Goal: Task Accomplishment & Management: Manage account settings

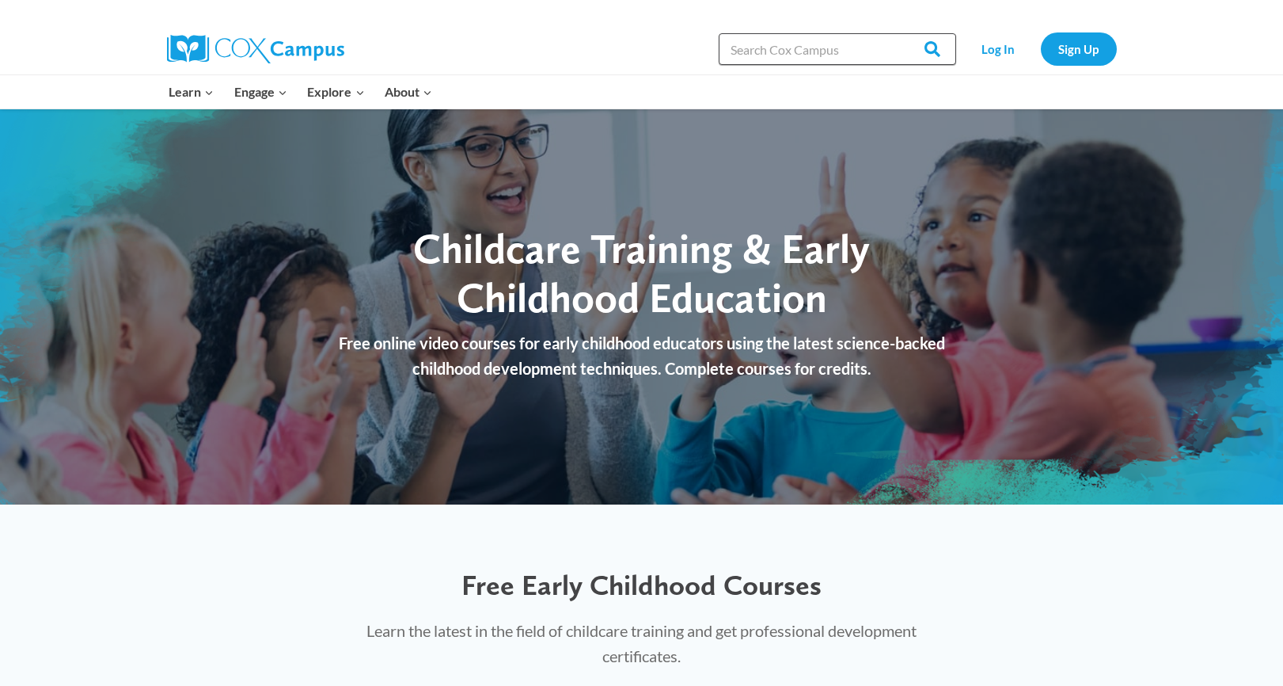
click at [755, 50] on input "Search in https://coxcampus.org/" at bounding box center [837, 49] width 237 height 32
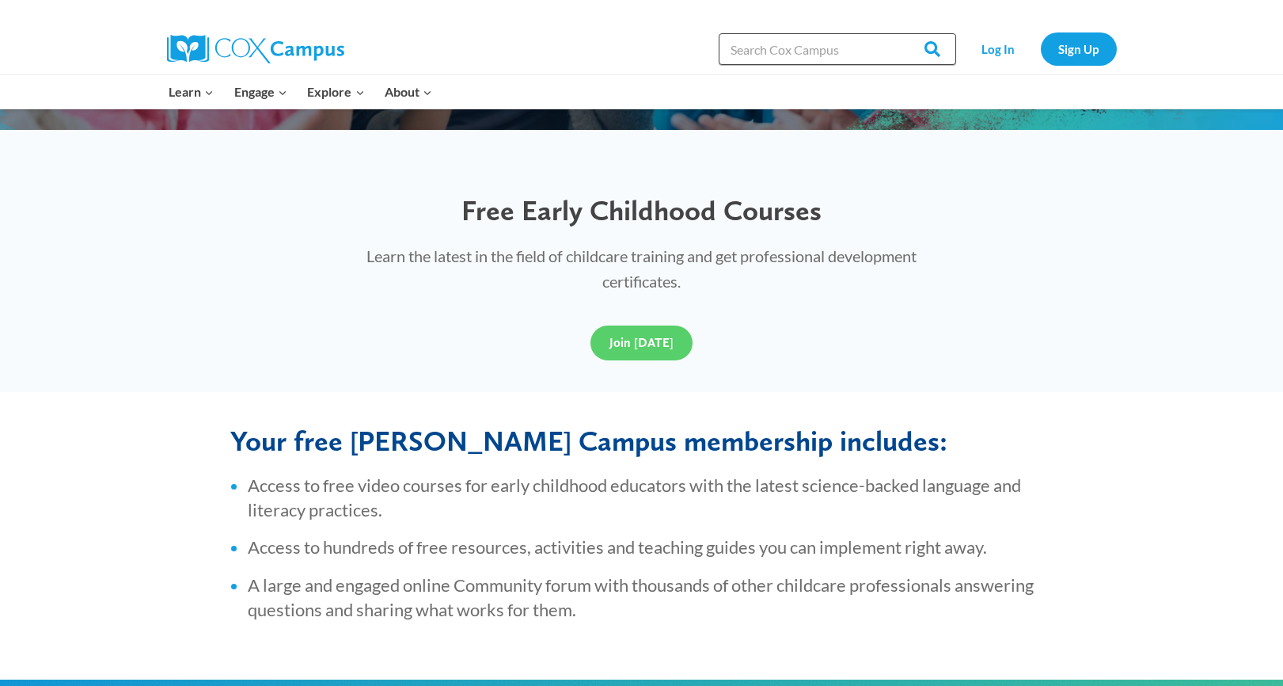
scroll to position [352, 0]
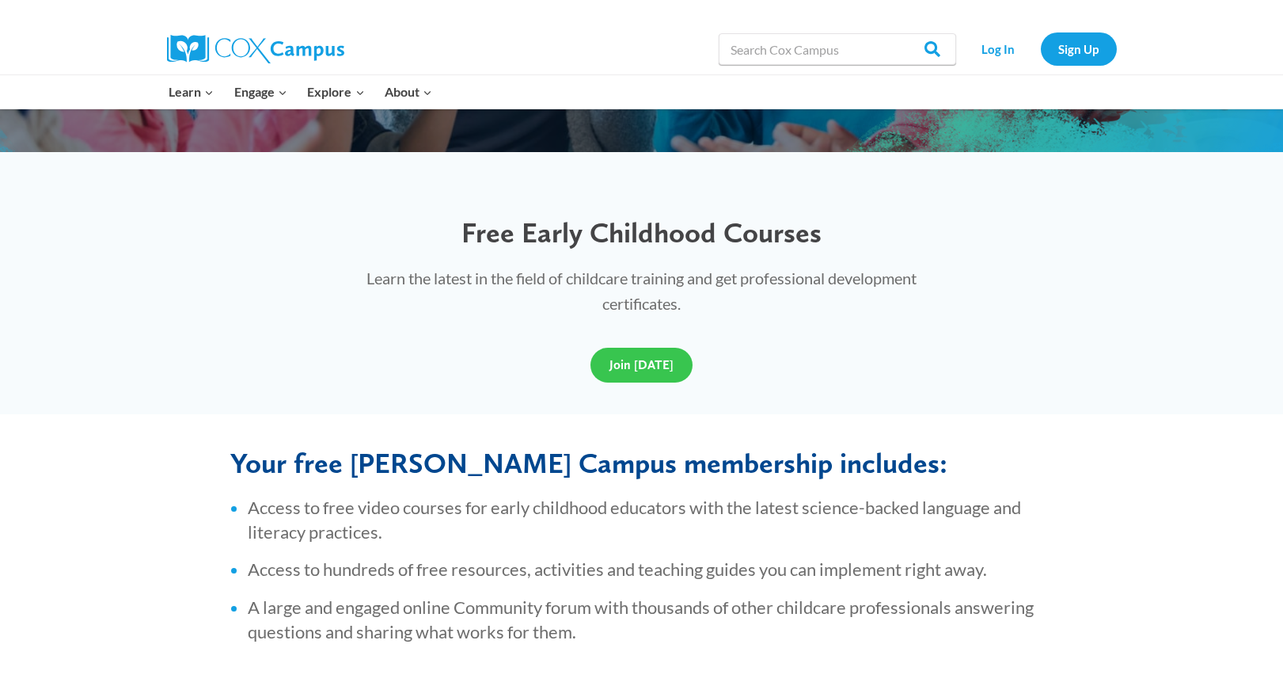
click at [647, 360] on span "Join Today" at bounding box center [642, 364] width 64 height 15
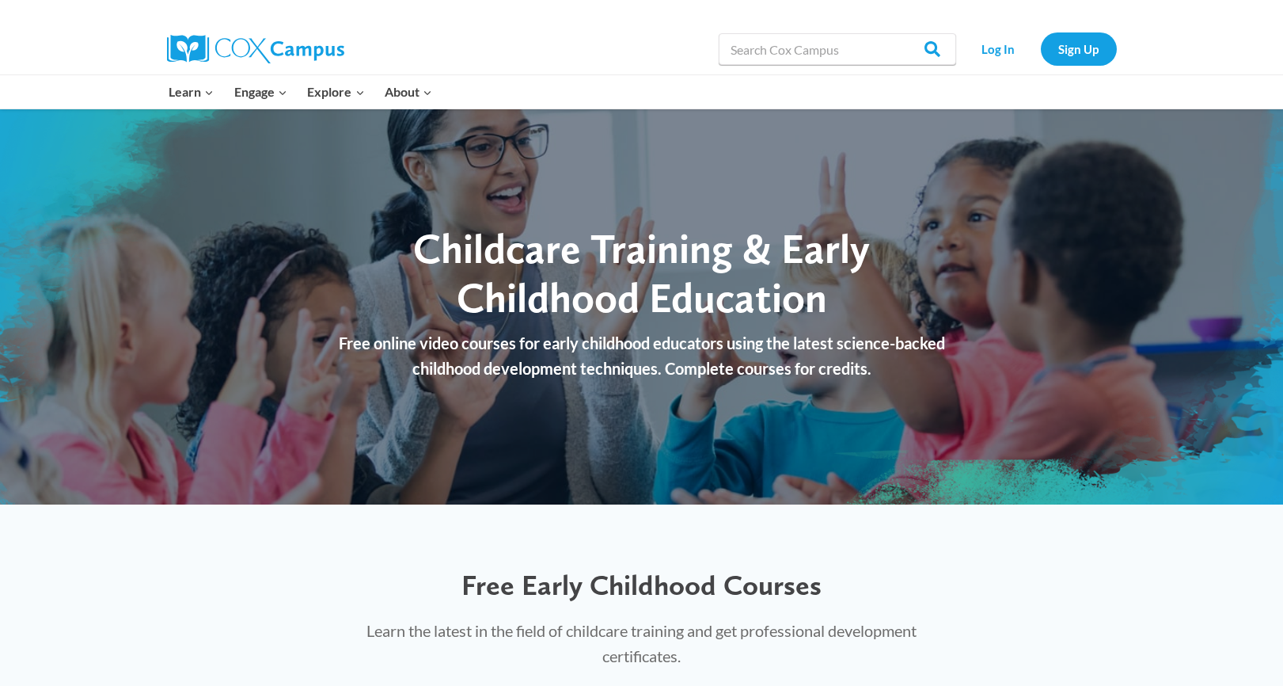
scroll to position [0, 0]
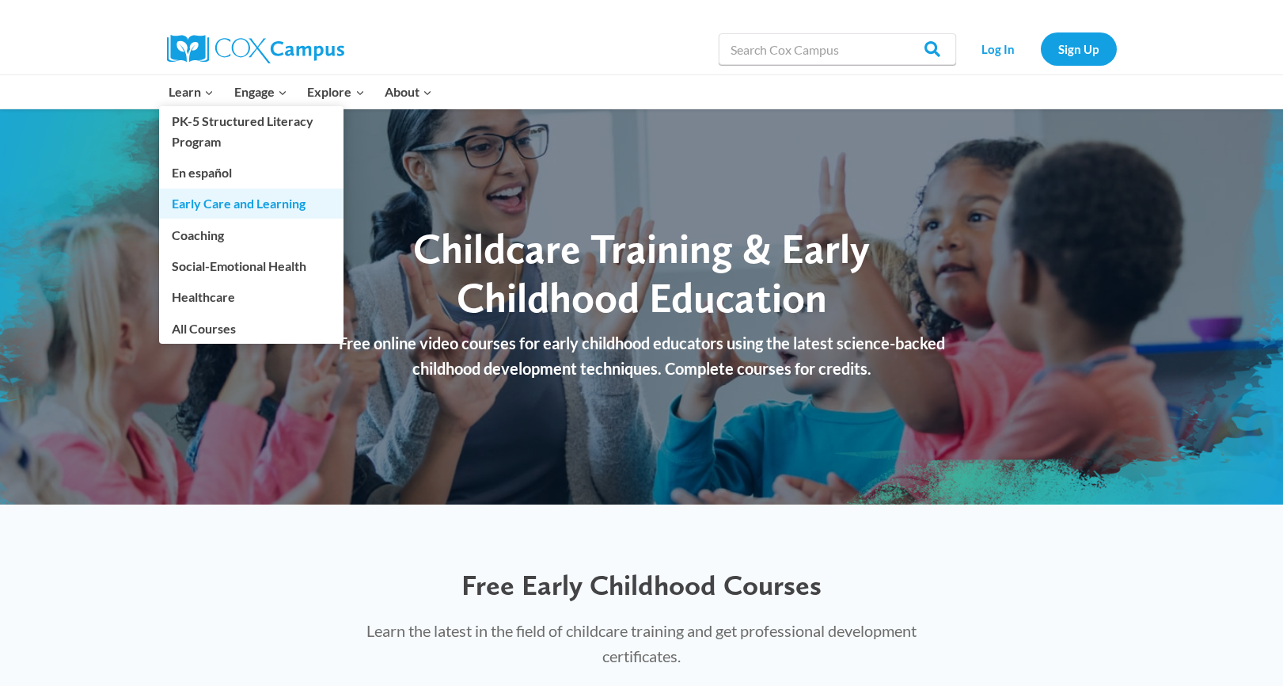
click at [245, 203] on link "Early Care and Learning" at bounding box center [251, 203] width 184 height 30
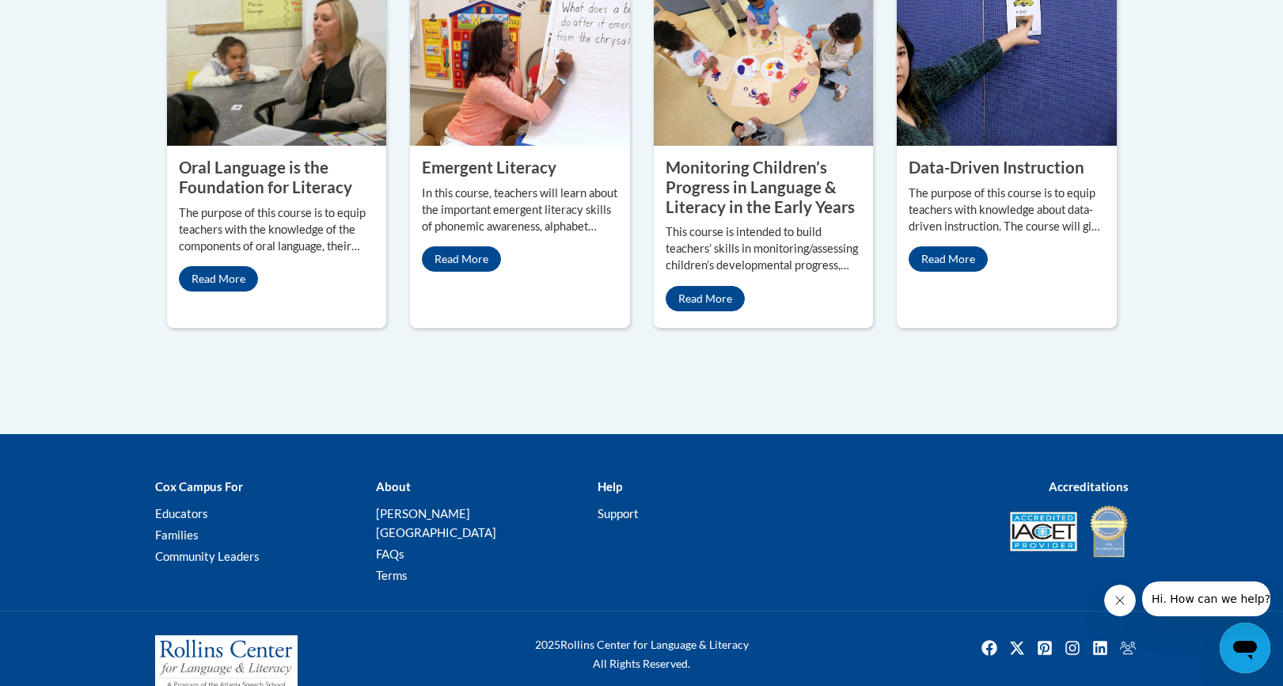
scroll to position [853, 0]
click at [465, 272] on link "Read More" at bounding box center [461, 258] width 79 height 25
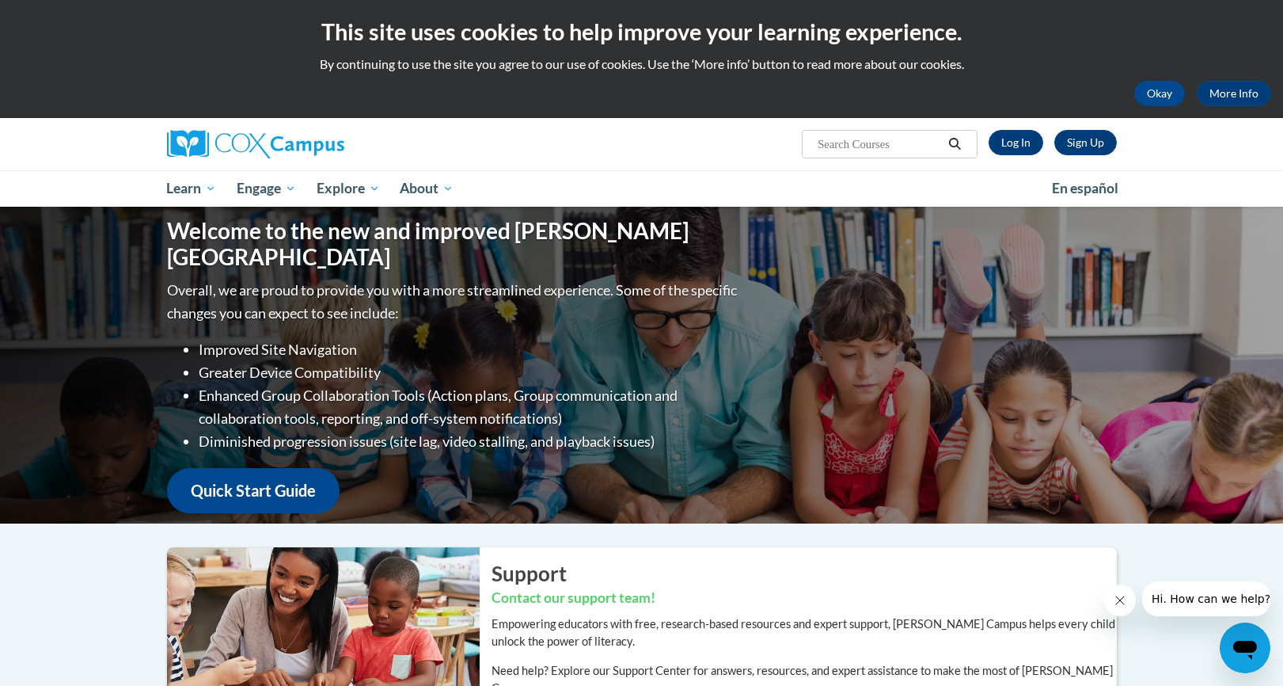
scroll to position [0, 0]
click at [1024, 144] on link "Log In" at bounding box center [1016, 142] width 55 height 25
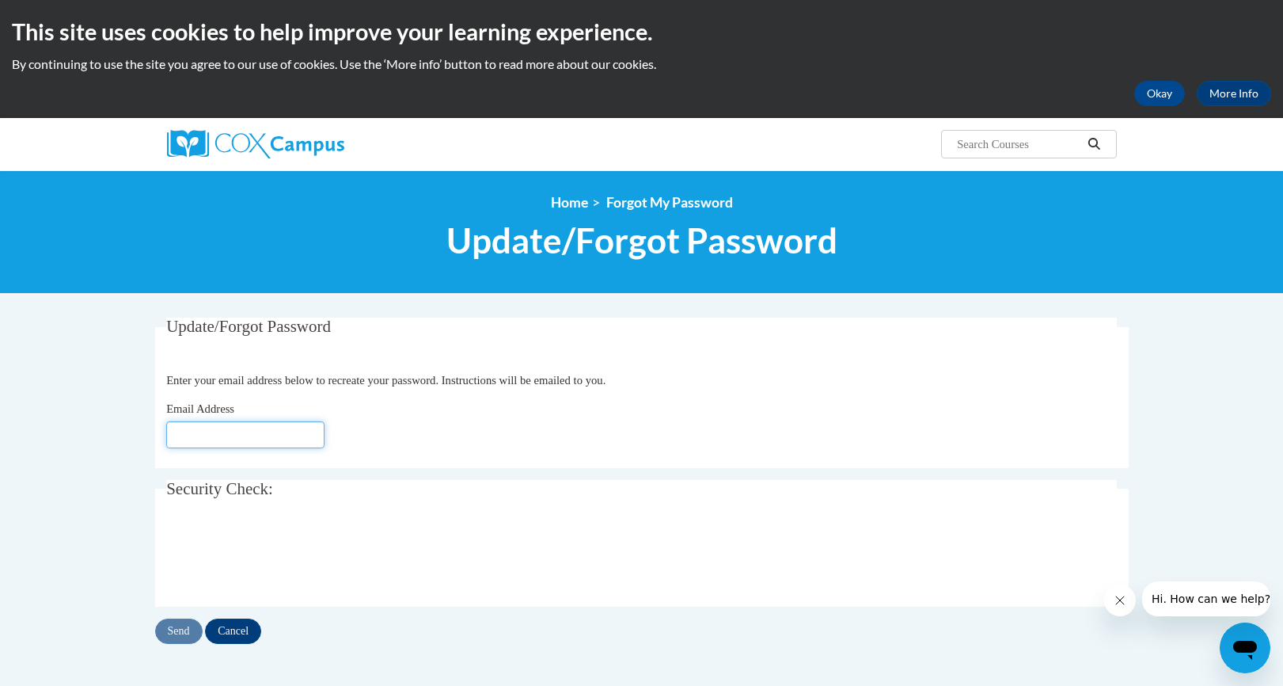
type input "[EMAIL_ADDRESS][DOMAIN_NAME]"
click button "Refresh captcha" at bounding box center [0, 0] width 0 height 0
click at [178, 625] on input "Send" at bounding box center [178, 630] width 47 height 25
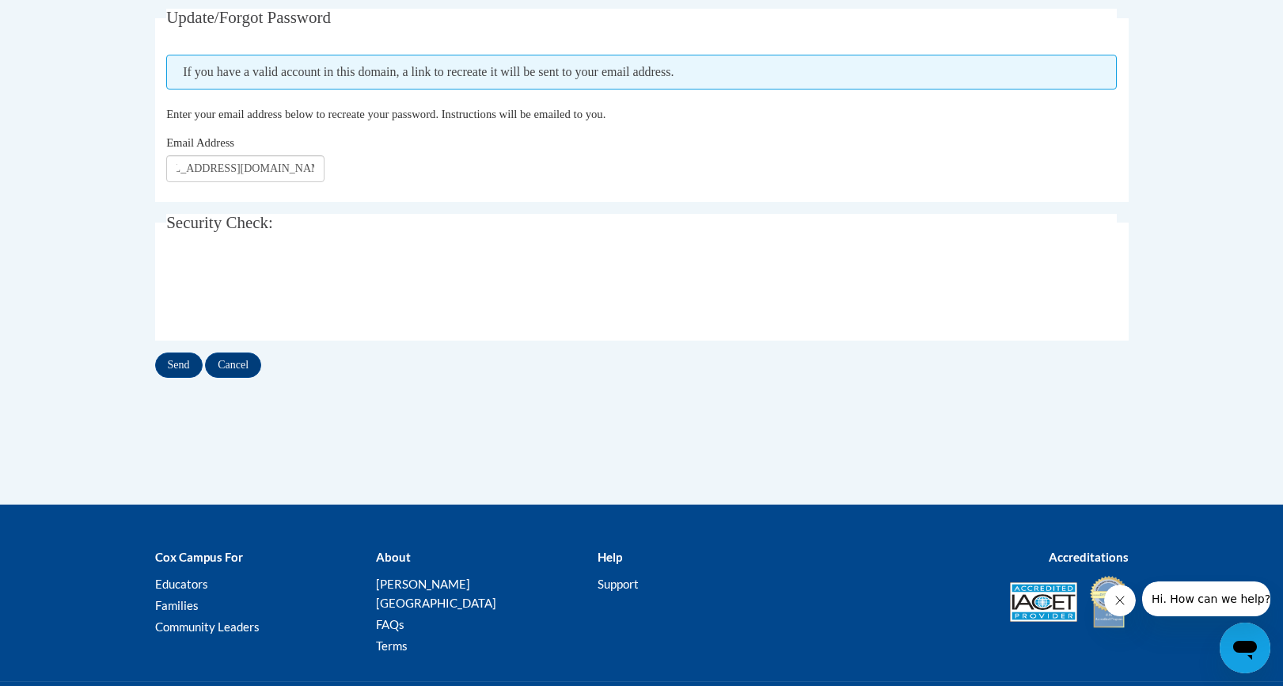
scroll to position [310, 0]
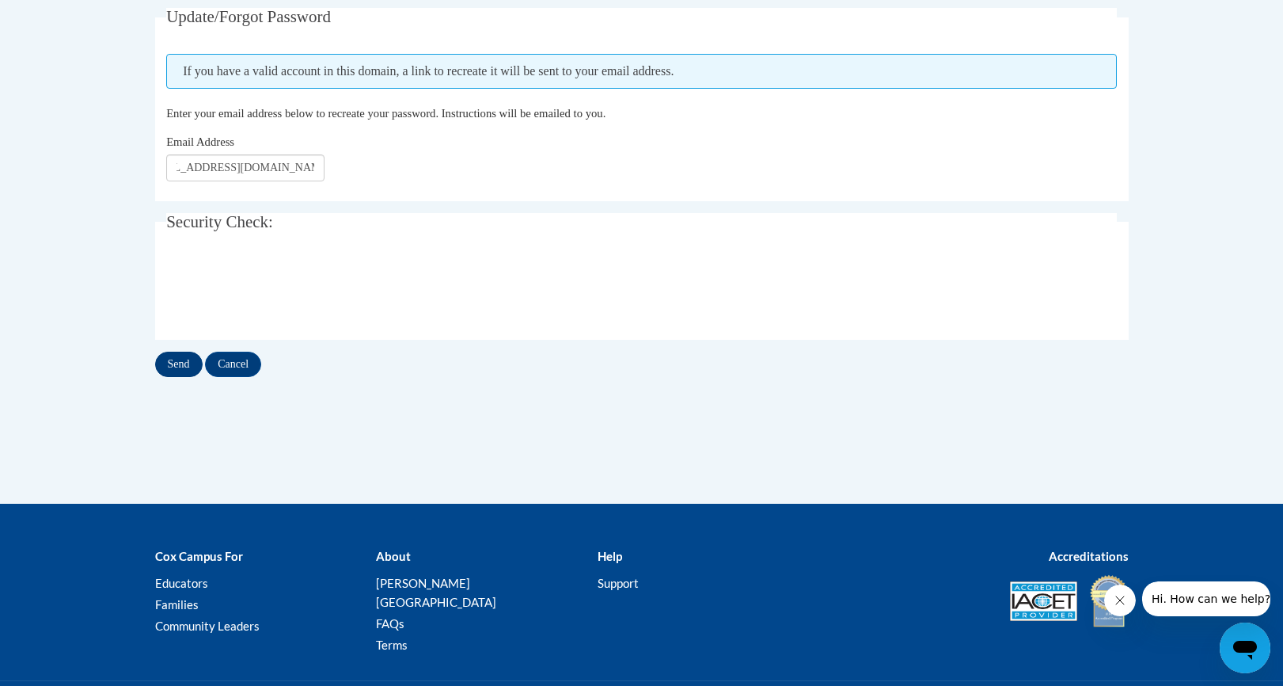
click at [185, 367] on input "Send" at bounding box center [178, 363] width 47 height 25
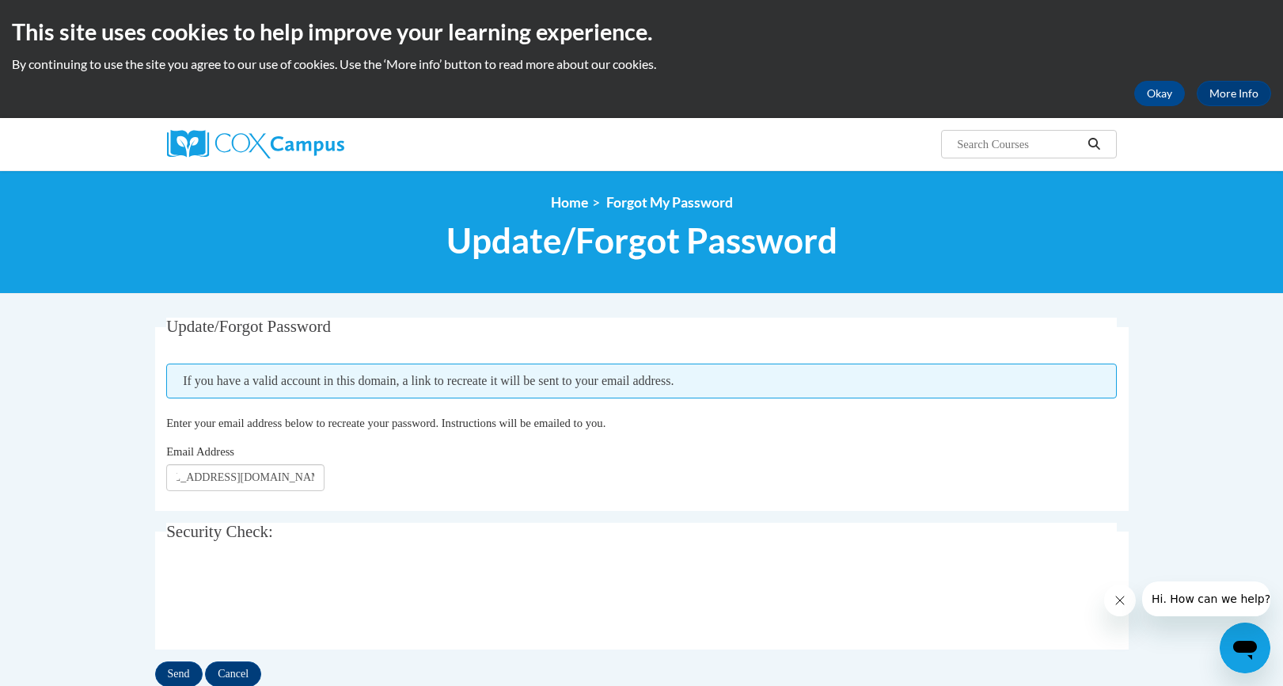
scroll to position [0, 0]
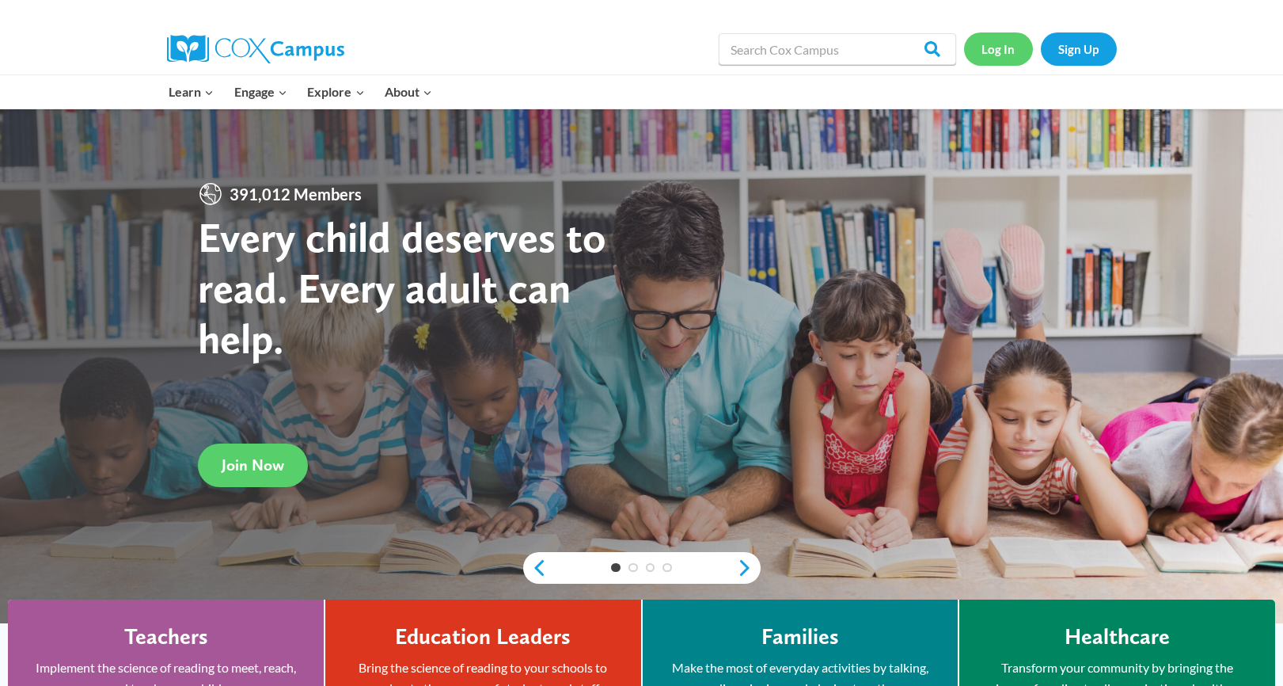
click at [1008, 46] on link "Log In" at bounding box center [998, 48] width 69 height 32
